Goal: Use online tool/utility: Utilize a website feature to perform a specific function

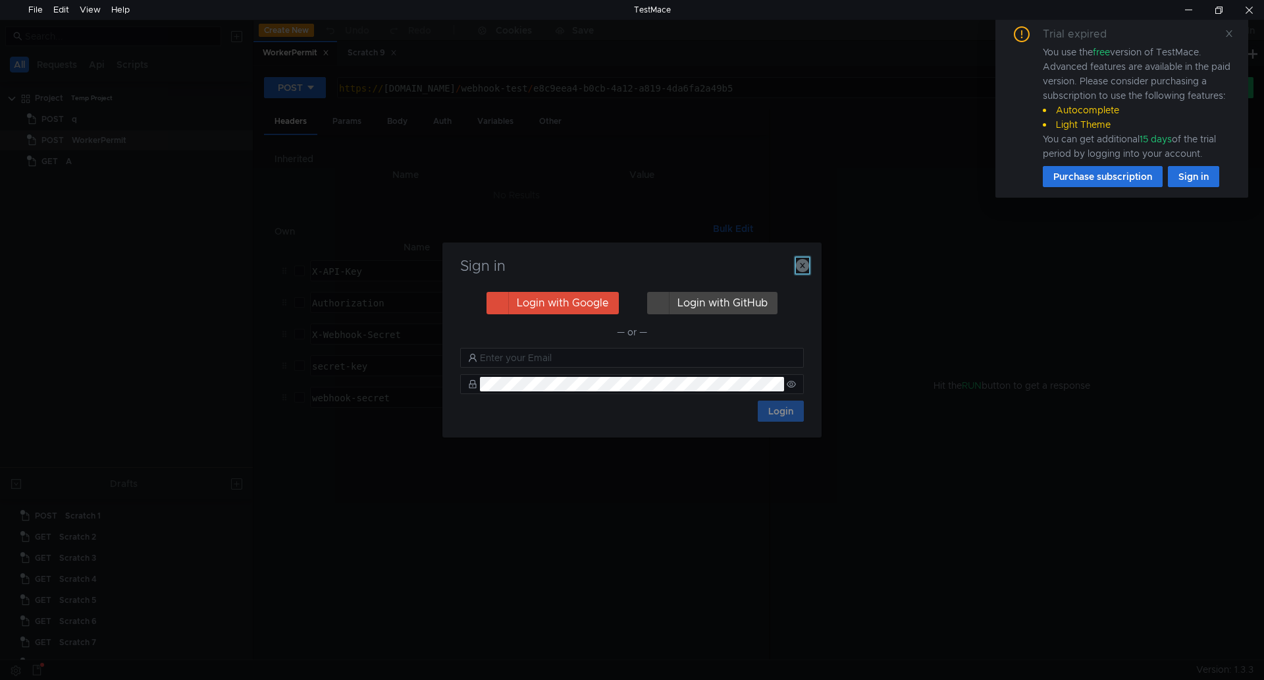
click at [802, 263] on icon "button" at bounding box center [802, 265] width 13 height 13
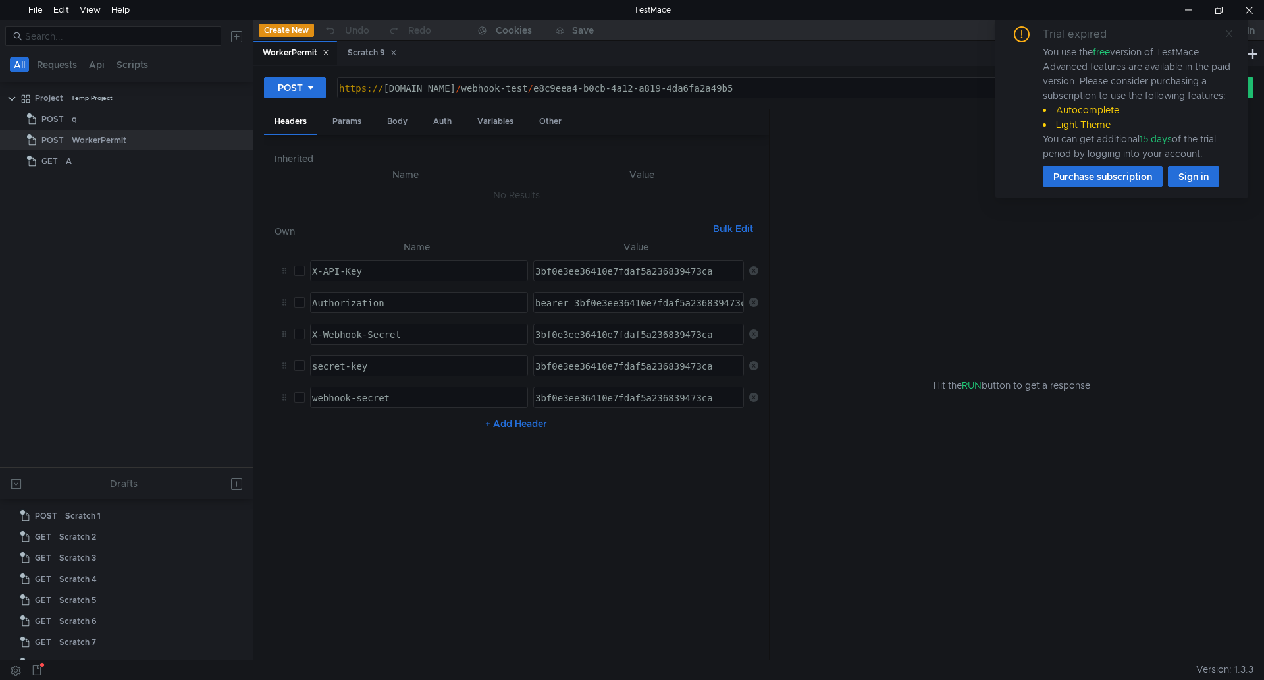
click at [1230, 35] on icon at bounding box center [1229, 33] width 9 height 9
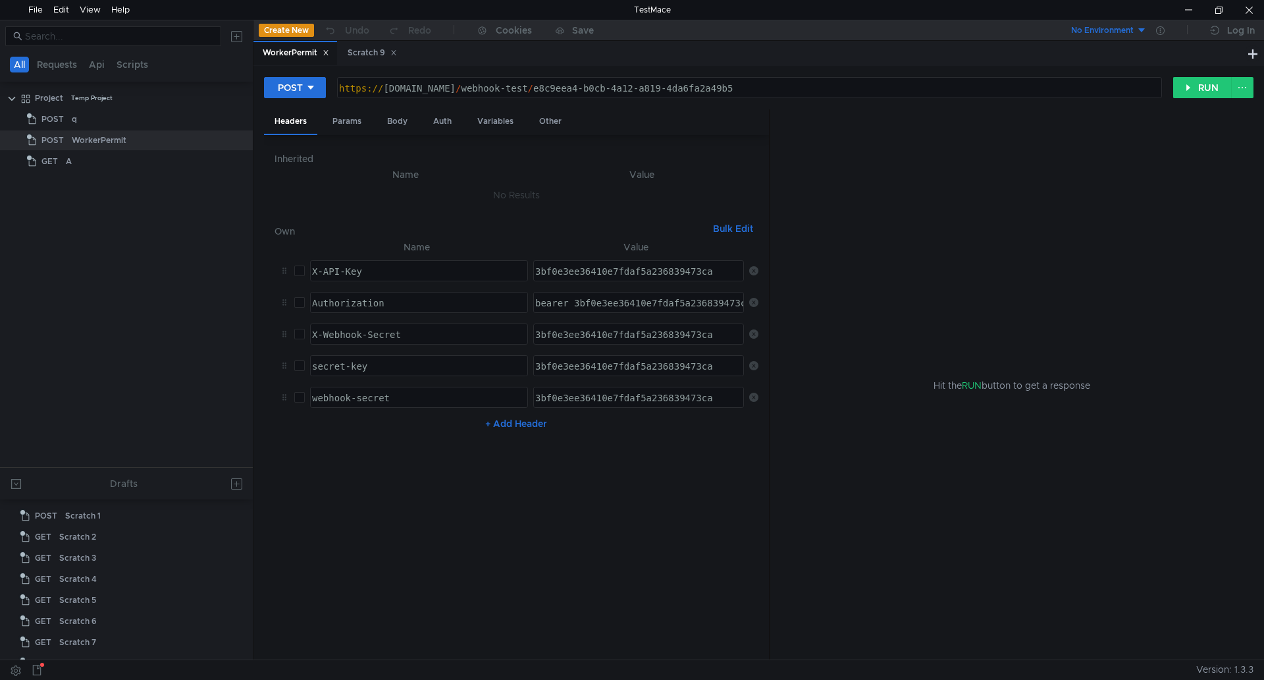
click at [473, 86] on div "https:// [DOMAIN_NAME] / webhook-test / e8c9eea4-b0cb-4a12-a819-4da6fa2a49b5" at bounding box center [748, 101] width 824 height 38
paste textarea "://[TECHNICAL_ID]/api/dashboard"
type textarea "[URL][TECHNICAL_ID]"
click at [320, 88] on button "POST" at bounding box center [295, 87] width 62 height 21
click at [292, 117] on li "GET" at bounding box center [295, 115] width 62 height 21
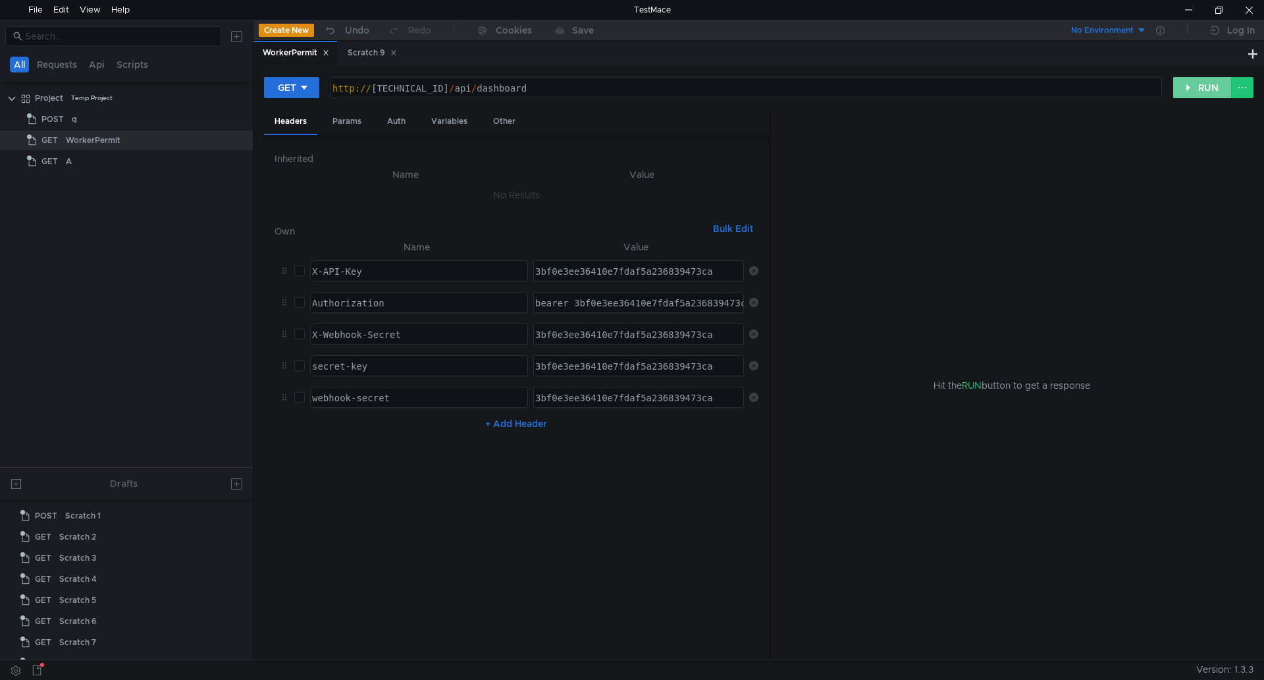
click at [1189, 88] on button "RUN" at bounding box center [1202, 87] width 59 height 21
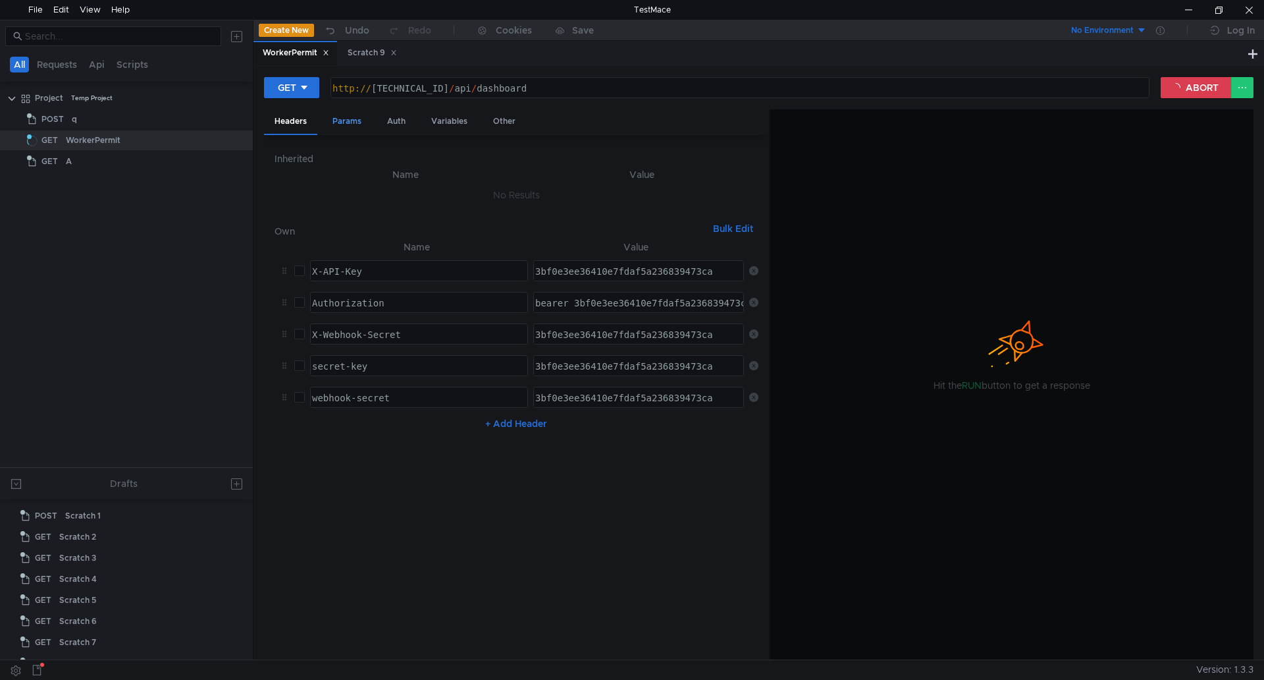
click at [349, 123] on div "Params" at bounding box center [347, 121] width 50 height 24
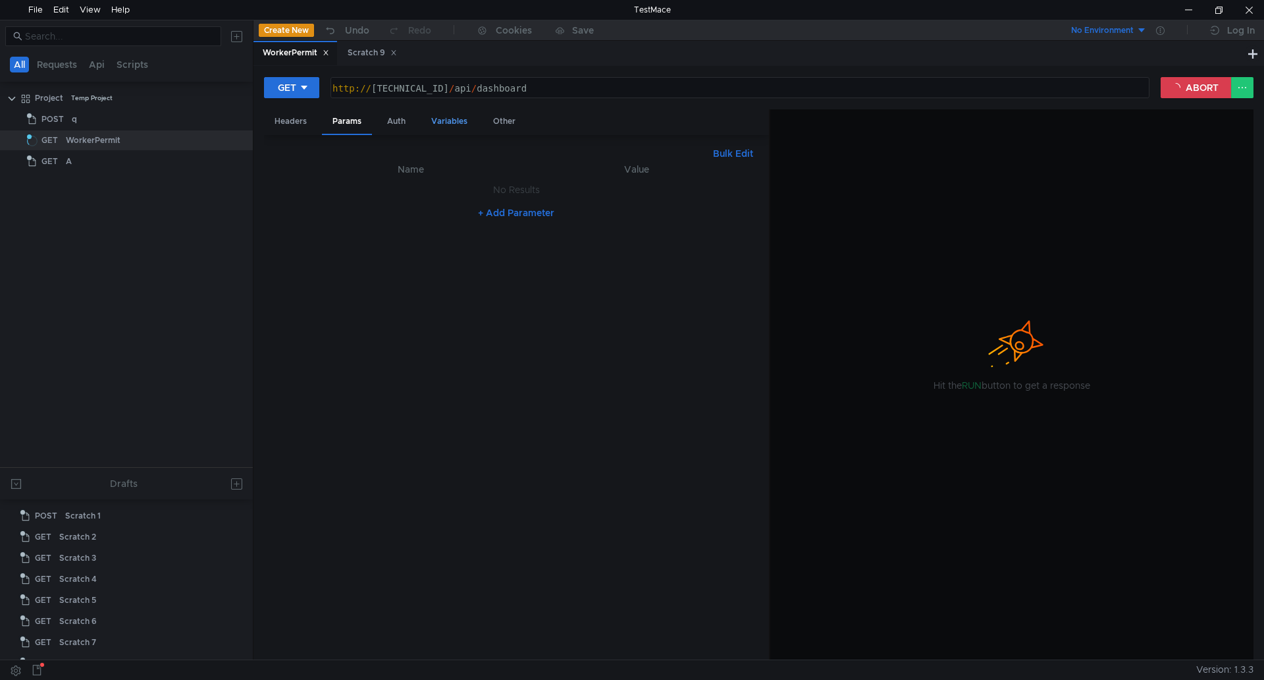
click at [396, 121] on div "Auth" at bounding box center [397, 121] width 40 height 24
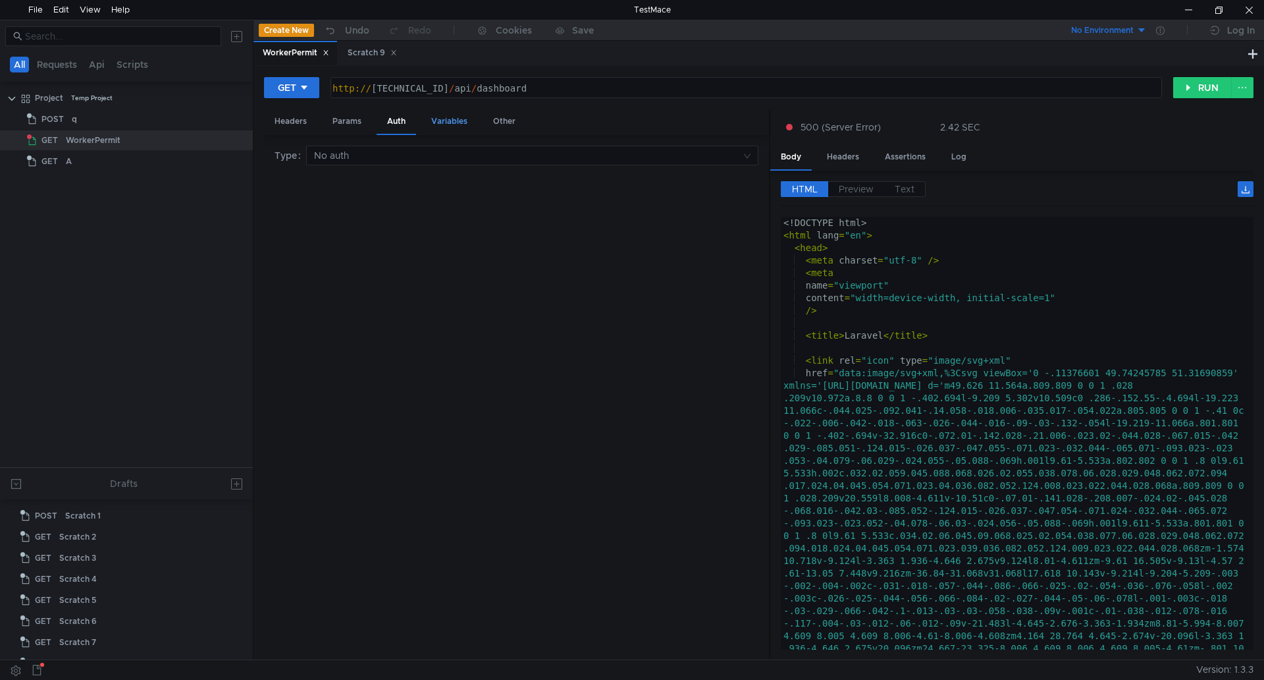
click at [441, 123] on div "Variables" at bounding box center [449, 121] width 57 height 24
click at [306, 123] on div "Headers" at bounding box center [290, 121] width 53 height 24
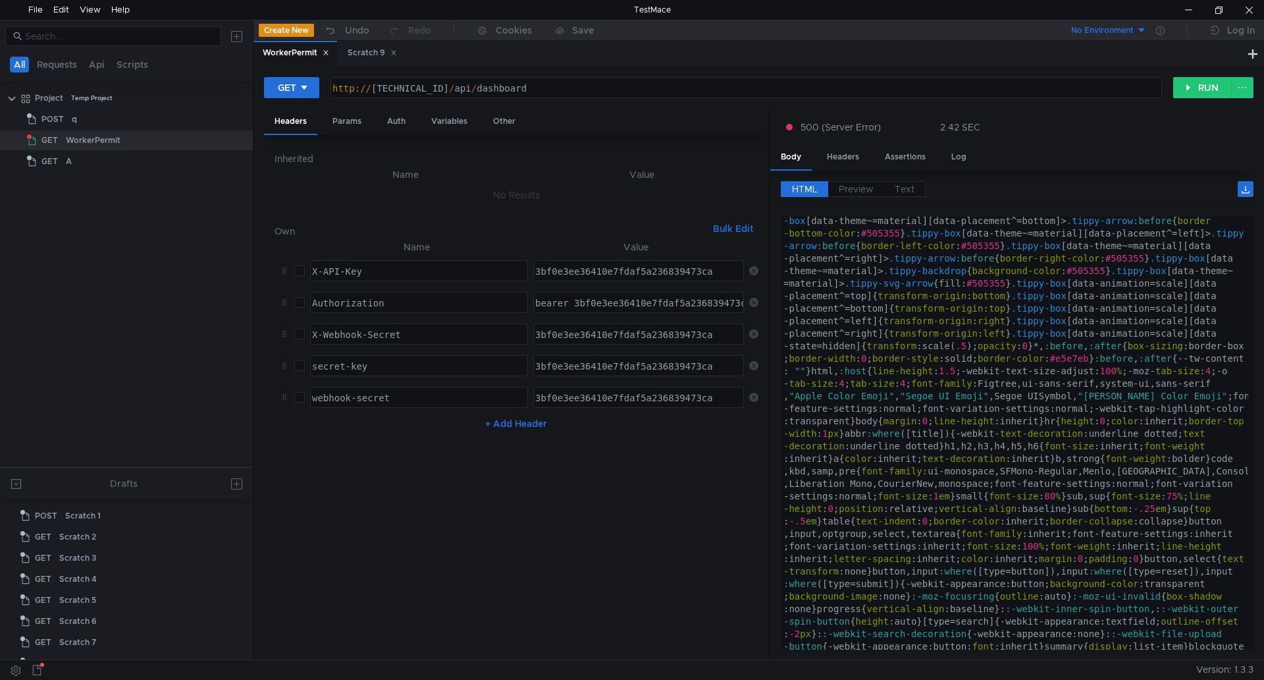
scroll to position [198, 0]
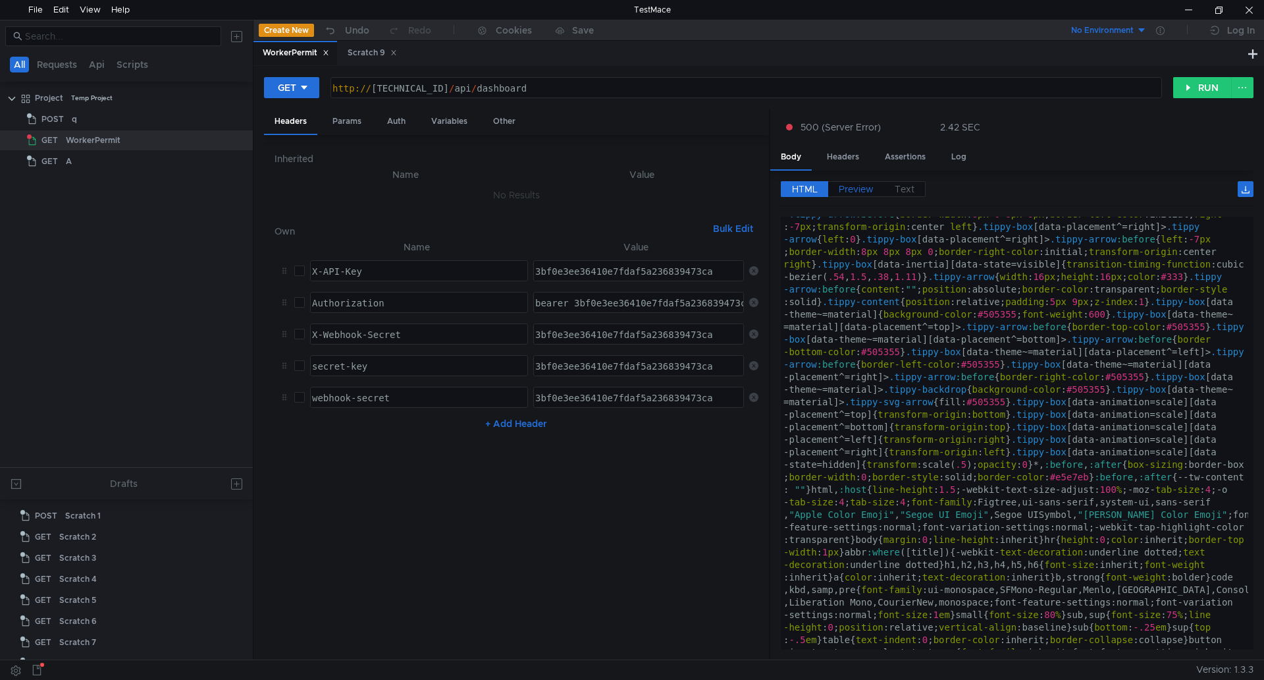
click at [849, 186] on span "Preview" at bounding box center [856, 189] width 35 height 12
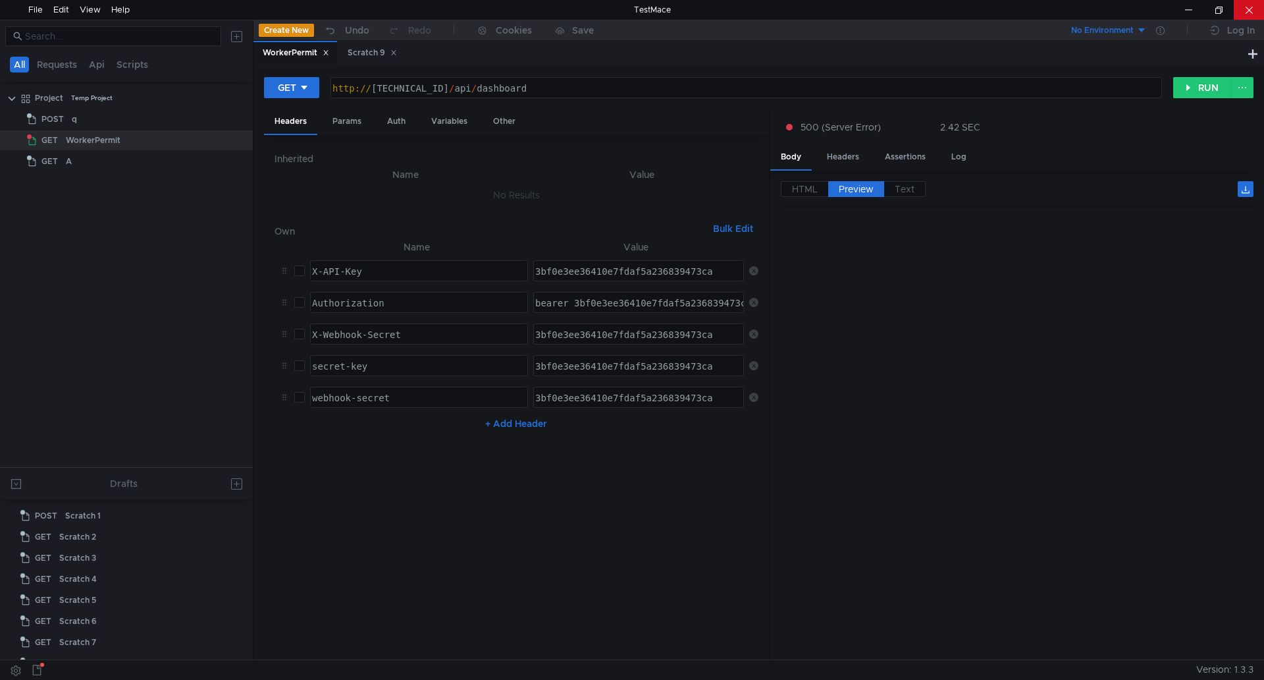
click at [1250, 2] on div at bounding box center [1249, 10] width 30 height 20
